Goal: Task Accomplishment & Management: Manage account settings

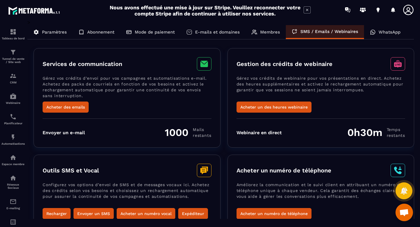
scroll to position [261, 0]
click at [379, 34] on p "WhatsApp" at bounding box center [389, 31] width 22 height 5
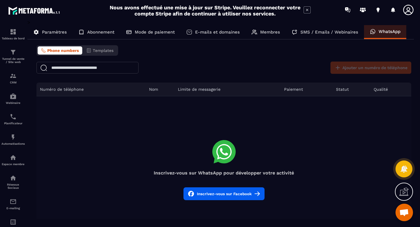
click at [401, 194] on icon at bounding box center [403, 191] width 9 height 9
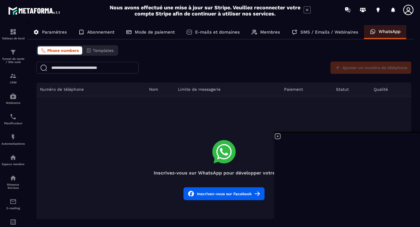
click at [223, 197] on button "Inscrivez-vous sur Facebook" at bounding box center [223, 193] width 81 height 13
click at [221, 195] on button "Inscrivez-vous sur Facebook" at bounding box center [223, 193] width 81 height 13
click at [67, 54] on button "Phone numbers" at bounding box center [60, 50] width 45 height 8
click at [277, 135] on icon at bounding box center [277, 135] width 5 height 5
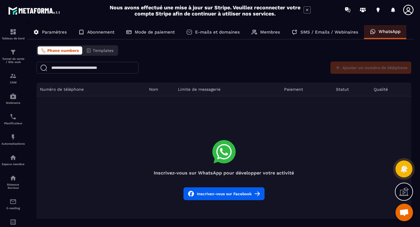
click at [233, 200] on button "Inscrivez-vous sur Facebook" at bounding box center [223, 193] width 81 height 13
click at [346, 65] on div "Ajouter un numéro de téléphone" at bounding box center [369, 67] width 84 height 12
click at [60, 33] on p "Paramètres" at bounding box center [54, 31] width 25 height 5
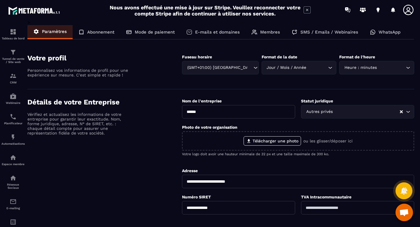
click at [383, 31] on p "WhatsApp" at bounding box center [389, 31] width 22 height 5
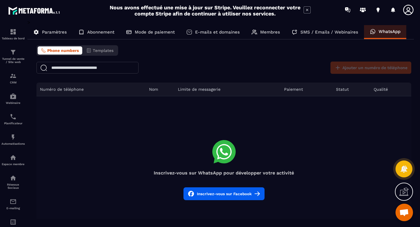
click at [108, 69] on input "text" at bounding box center [87, 68] width 102 height 12
paste input "**********"
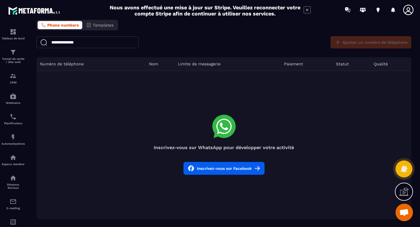
type input "**********"
click at [222, 169] on button "Inscrivez-vous sur Facebook" at bounding box center [223, 168] width 81 height 13
click at [13, 181] on img at bounding box center [13, 177] width 7 height 7
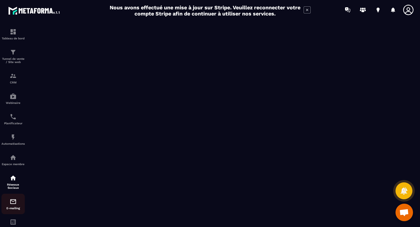
click at [15, 205] on img at bounding box center [13, 201] width 7 height 7
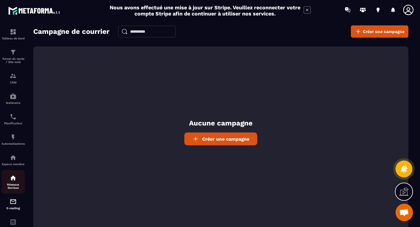
click at [13, 184] on div "Réseaux Sociaux" at bounding box center [12, 181] width 23 height 15
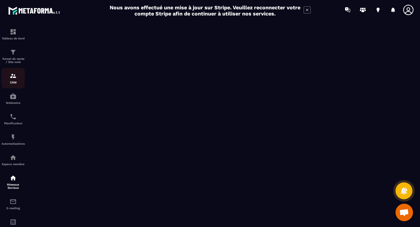
click at [14, 78] on img at bounding box center [13, 75] width 7 height 7
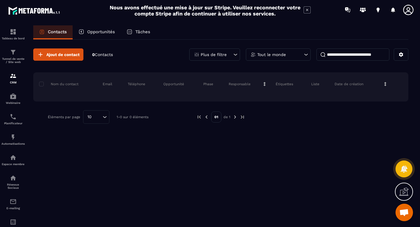
click at [104, 34] on div "Opportunités" at bounding box center [97, 32] width 48 height 14
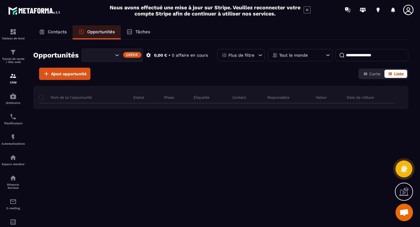
click at [49, 35] on div "Contacts" at bounding box center [52, 32] width 39 height 14
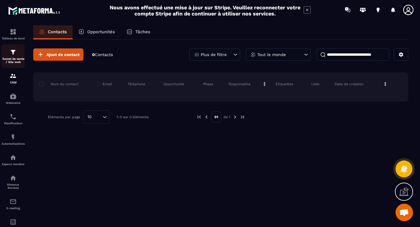
click at [14, 52] on img at bounding box center [13, 52] width 7 height 7
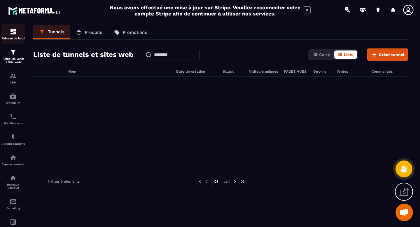
click at [14, 30] on img at bounding box center [13, 31] width 7 height 7
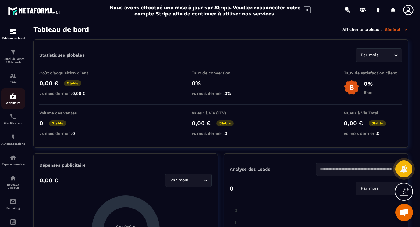
click at [13, 98] on img at bounding box center [13, 96] width 7 height 7
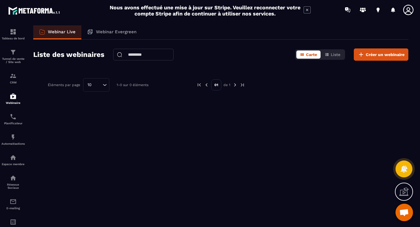
click at [408, 14] on icon at bounding box center [408, 10] width 12 height 12
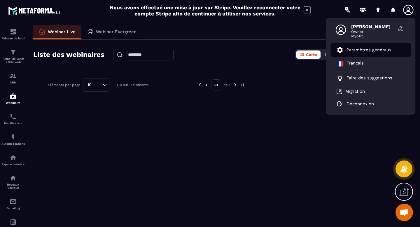
click at [372, 50] on p "Paramètres généraux" at bounding box center [368, 49] width 45 height 5
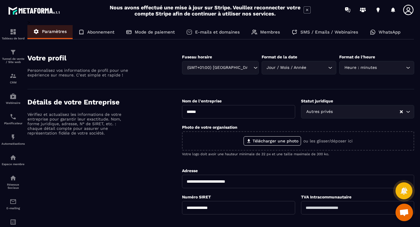
click at [410, 9] on icon at bounding box center [408, 10] width 12 height 12
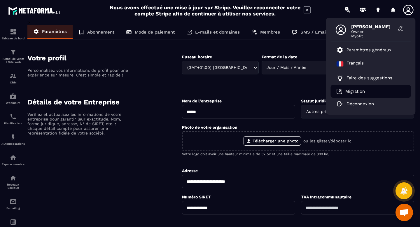
click at [366, 90] on li "Migration" at bounding box center [370, 91] width 80 height 13
click at [354, 92] on p "Migration" at bounding box center [355, 91] width 20 height 5
click at [261, 31] on p "Membres" at bounding box center [270, 31] width 20 height 5
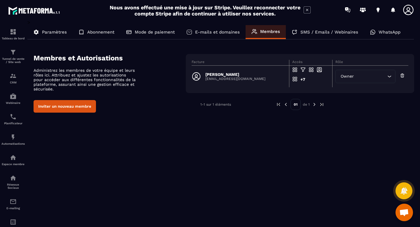
click at [56, 109] on button "Inviter un nouveau membre" at bounding box center [65, 106] width 62 height 13
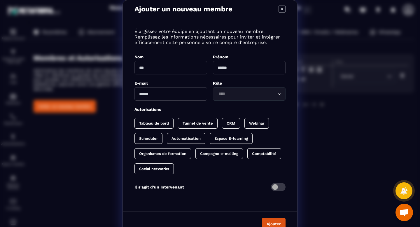
click at [163, 66] on input "Modal window" at bounding box center [170, 67] width 73 height 13
type input "*********"
click at [239, 71] on input "Modal window" at bounding box center [249, 67] width 73 height 13
type input "*********"
click at [177, 97] on input "Modal window" at bounding box center [170, 93] width 73 height 13
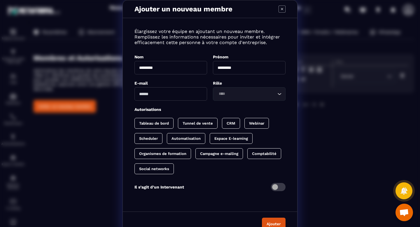
paste input "**********"
type input "**********"
click at [245, 96] on input "Search for option" at bounding box center [245, 94] width 59 height 6
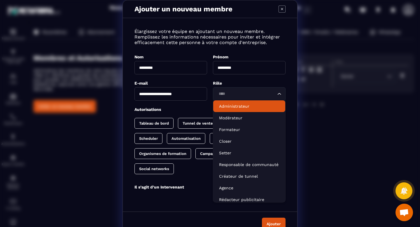
click at [241, 106] on p "Administrateur" at bounding box center [249, 106] width 60 height 6
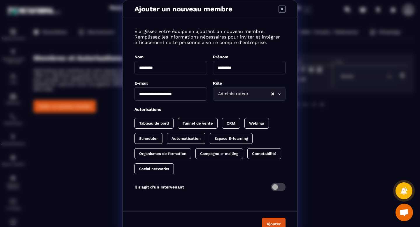
click at [178, 126] on div "Tableau de bord" at bounding box center [198, 123] width 40 height 11
click at [190, 123] on p "Tunnel de vente" at bounding box center [203, 123] width 30 height 4
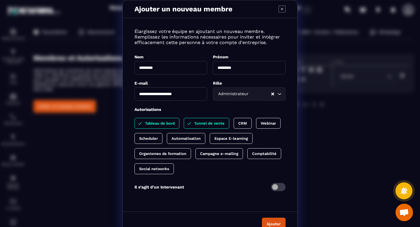
click at [244, 123] on p "CRM" at bounding box center [242, 123] width 9 height 4
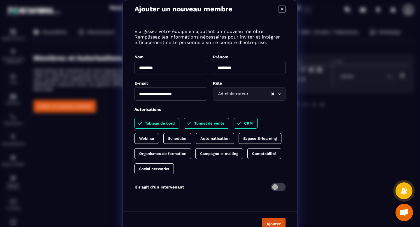
click at [191, 148] on div "Espace E-learning" at bounding box center [162, 153] width 57 height 11
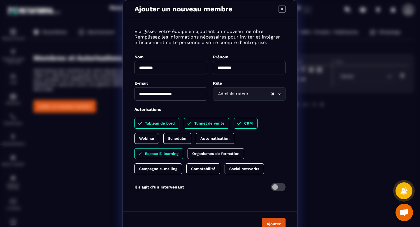
click at [243, 124] on div "CRM" at bounding box center [245, 123] width 24 height 11
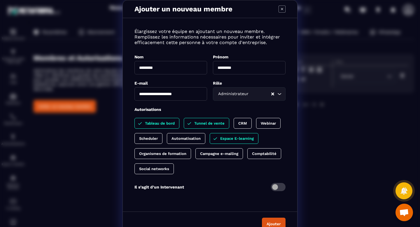
click at [211, 124] on p "Tunnel de vente" at bounding box center [209, 123] width 30 height 4
click at [151, 125] on div "Tableau de bord" at bounding box center [156, 123] width 45 height 11
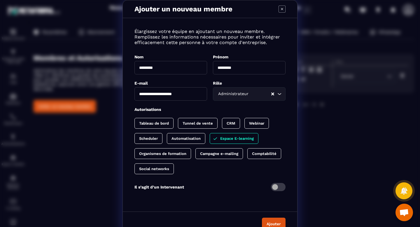
scroll to position [10, 0]
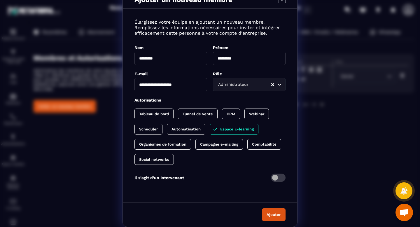
click at [272, 214] on button "Ajouter" at bounding box center [274, 214] width 24 height 13
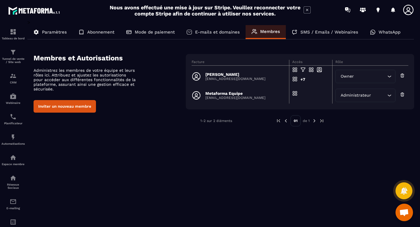
click at [52, 33] on p "Paramètres" at bounding box center [54, 31] width 25 height 5
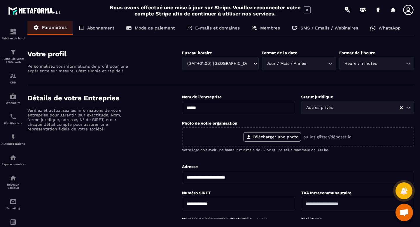
scroll to position [4, 0]
click at [389, 27] on p "WhatsApp" at bounding box center [389, 27] width 22 height 5
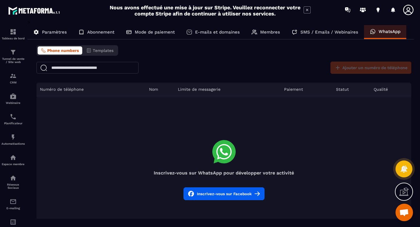
click at [206, 195] on button "Inscrivez-vous sur Facebook" at bounding box center [223, 193] width 81 height 13
